Goal: Task Accomplishment & Management: Manage account settings

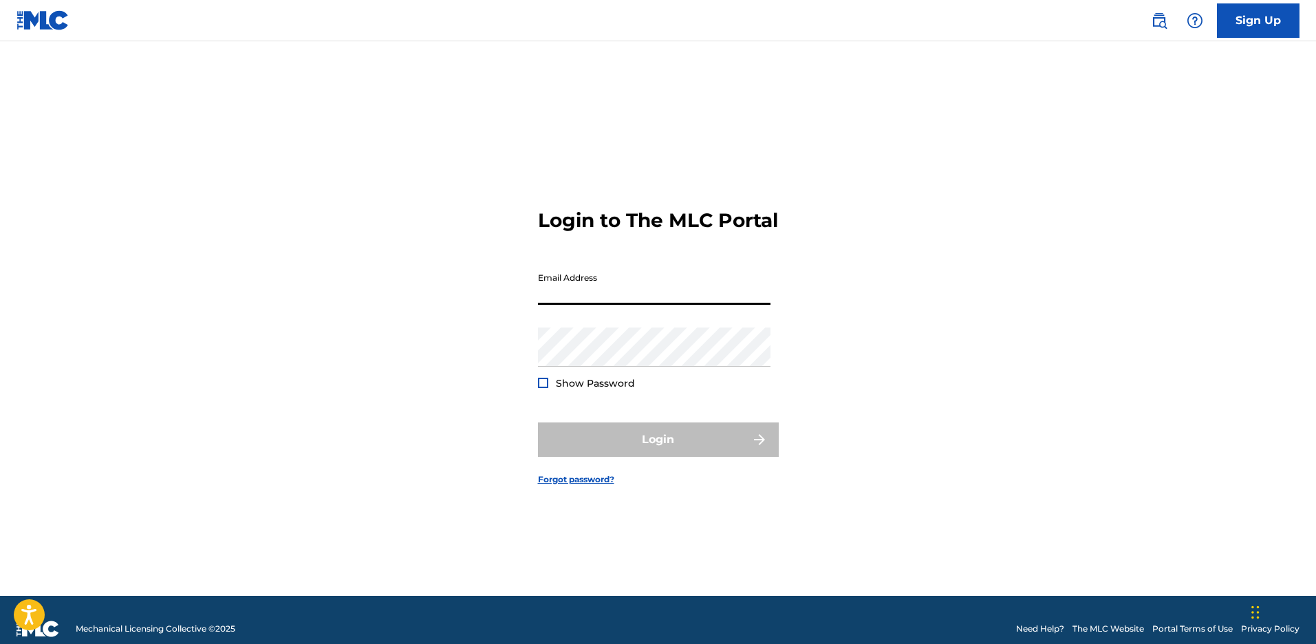
click at [594, 301] on input "Email Address" at bounding box center [654, 285] width 233 height 39
type input "[EMAIL_ADDRESS][DOMAIN_NAME]"
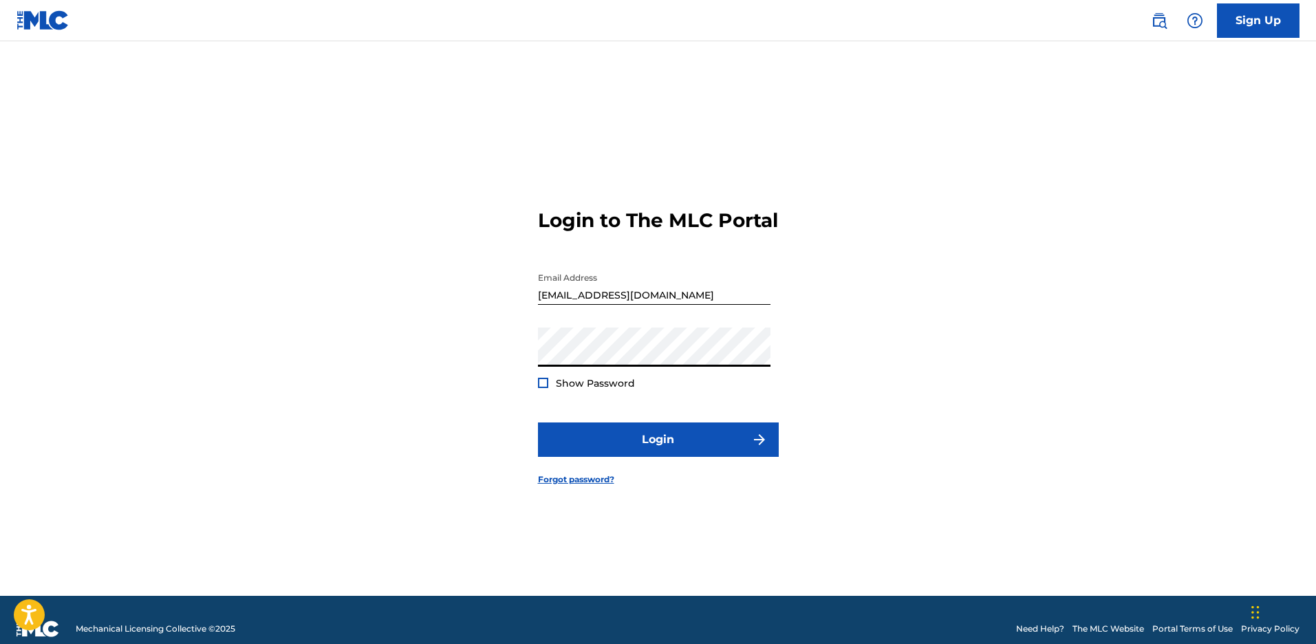
click at [538, 422] on button "Login" at bounding box center [658, 439] width 241 height 34
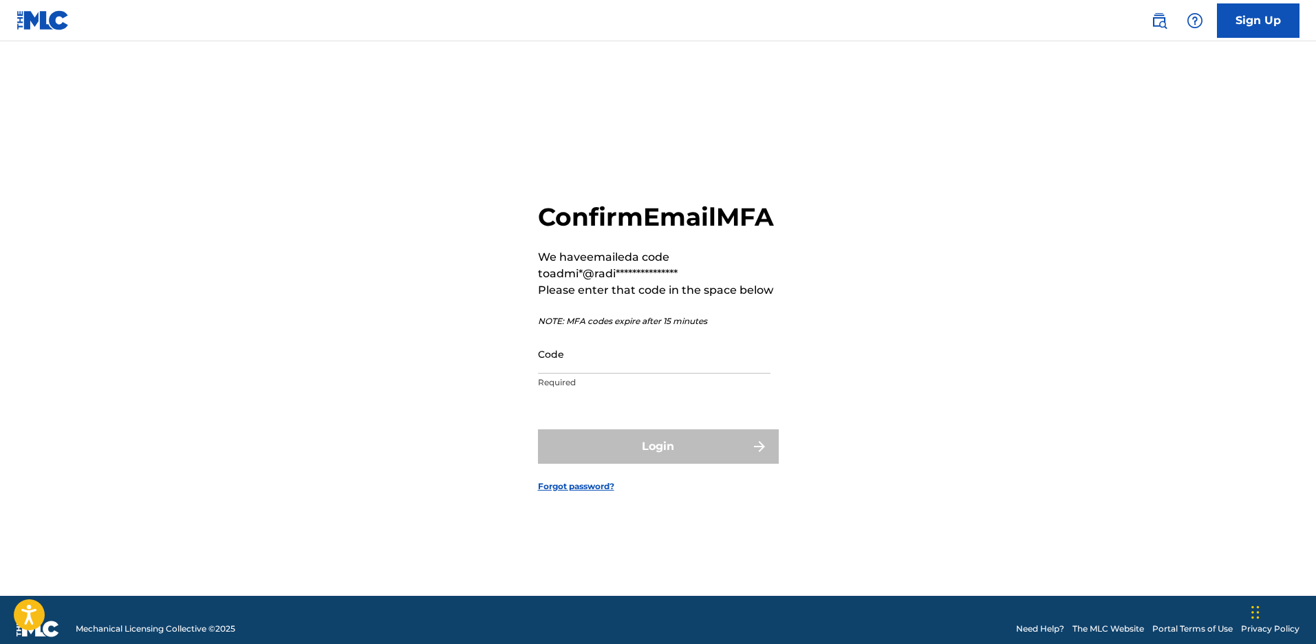
click at [910, 187] on div "**********" at bounding box center [658, 336] width 963 height 520
click at [621, 372] on input "Code" at bounding box center [654, 353] width 233 height 39
paste input "202806"
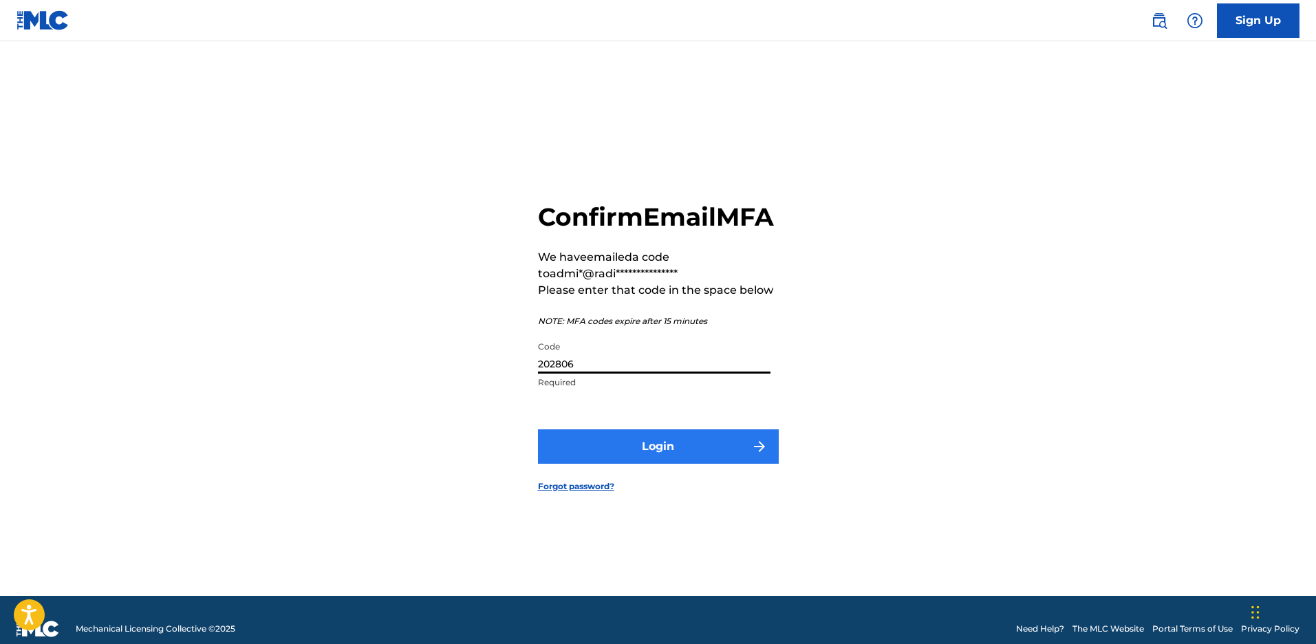
type input "202806"
click at [725, 460] on button "Login" at bounding box center [658, 446] width 241 height 34
